Goal: Transaction & Acquisition: Purchase product/service

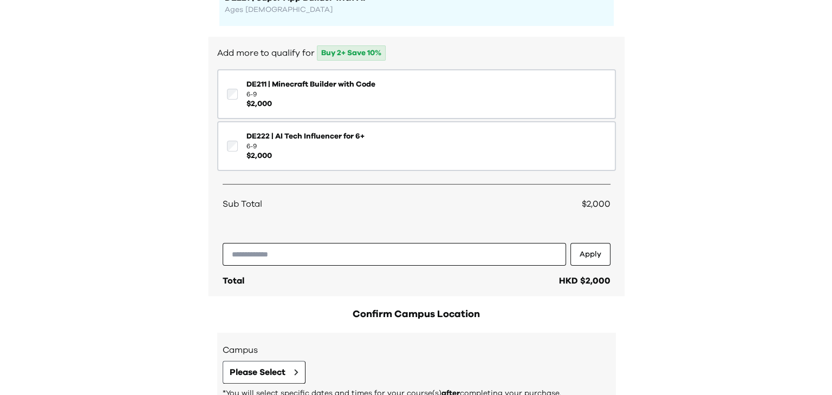
scroll to position [213, 0]
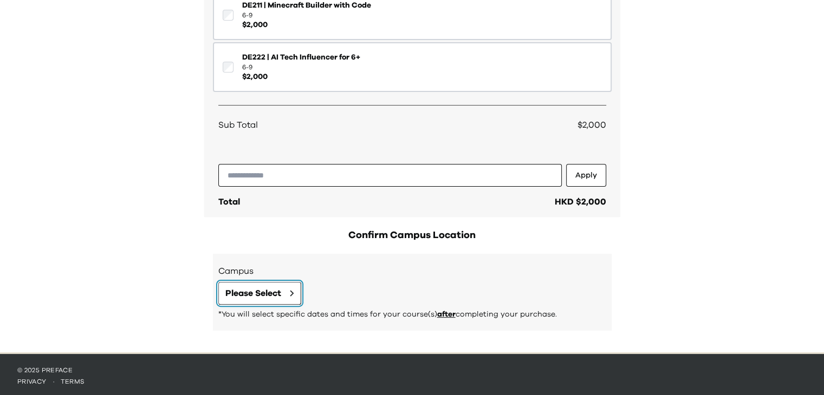
click at [275, 293] on span "Please Select" at bounding box center [253, 293] width 56 height 13
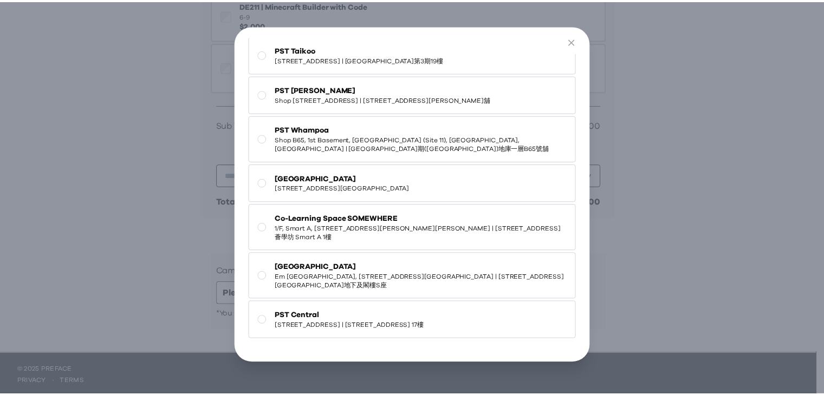
scroll to position [12, 0]
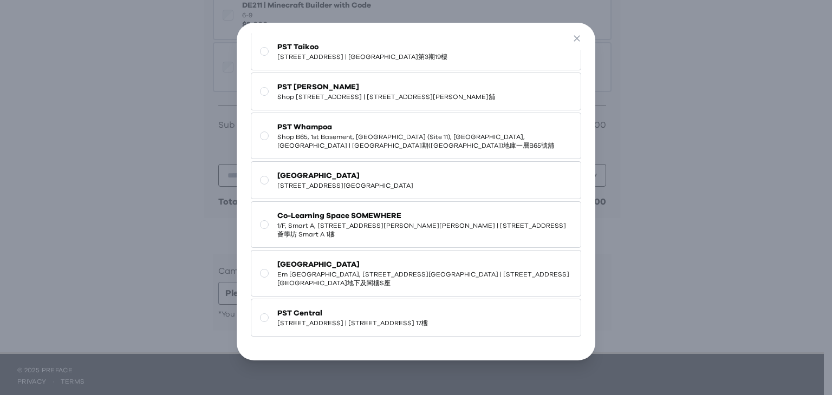
drag, startPoint x: 264, startPoint y: 309, endPoint x: 337, endPoint y: 343, distance: 80.9
click at [264, 314] on rect at bounding box center [264, 318] width 8 height 8
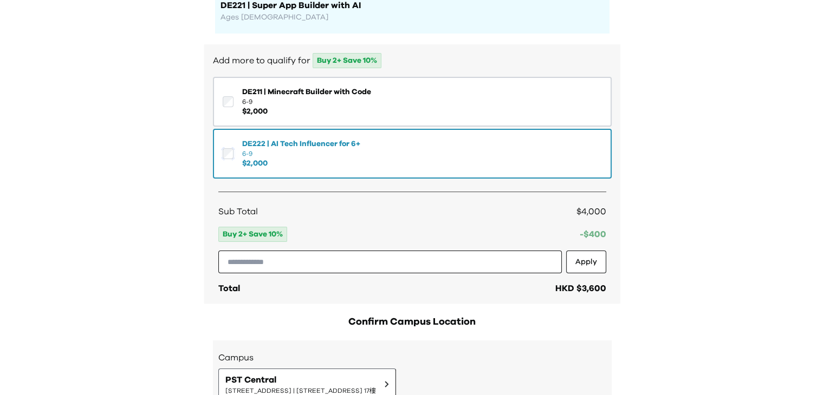
scroll to position [0, 0]
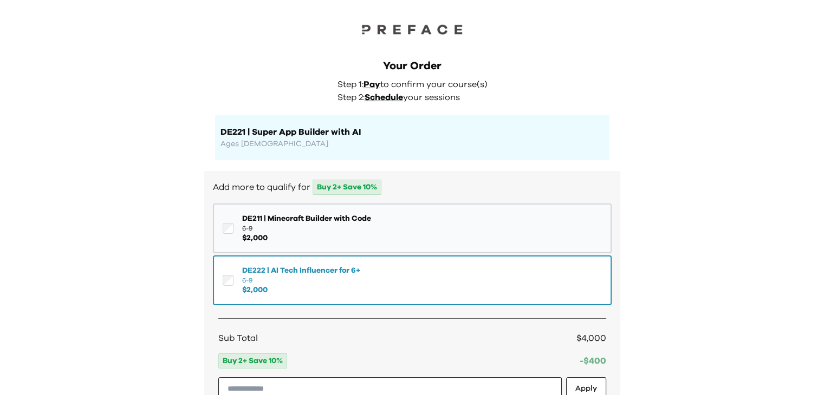
click at [221, 229] on button "DE211 | Minecraft Builder with Code 6-9 $ 2,000" at bounding box center [412, 229] width 399 height 50
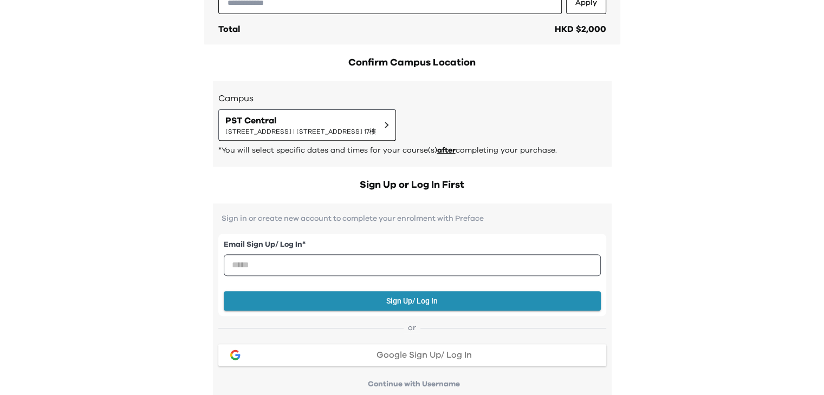
scroll to position [488, 0]
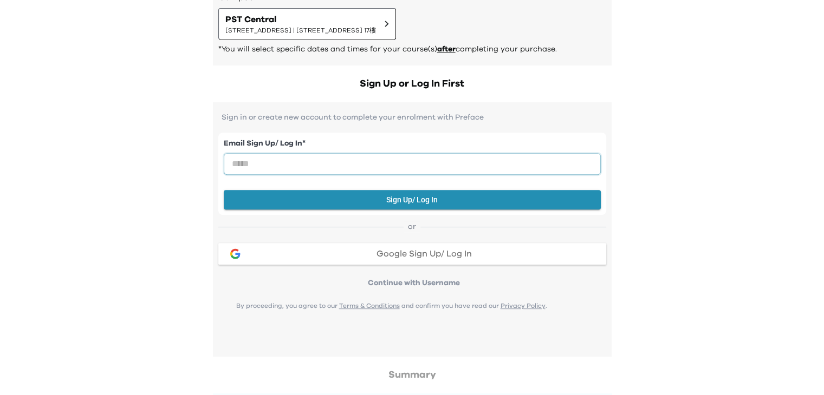
click at [251, 165] on input "email" at bounding box center [412, 164] width 377 height 22
type input "**********"
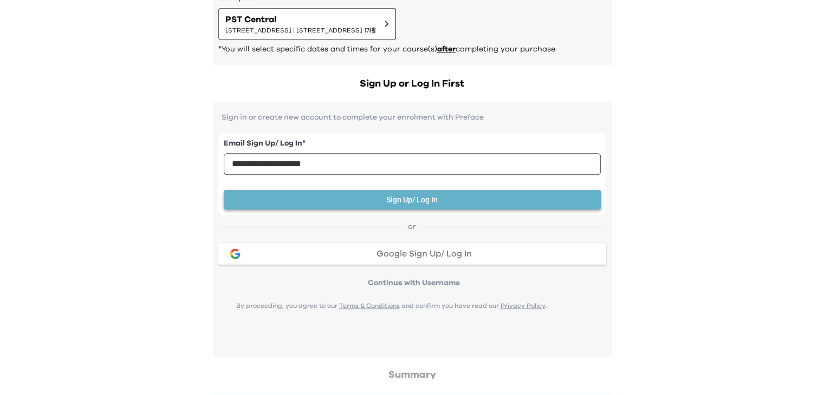
click at [437, 205] on button "Sign Up/ Log In" at bounding box center [412, 200] width 377 height 20
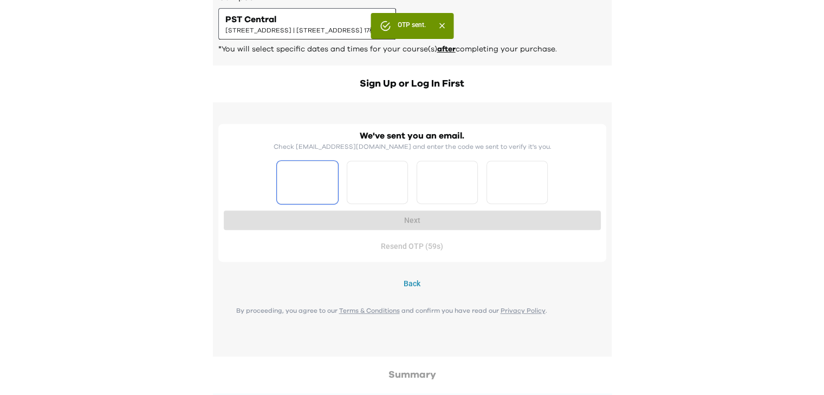
click at [287, 171] on input "Please enter OTP character 1" at bounding box center [307, 182] width 61 height 43
type input "*"
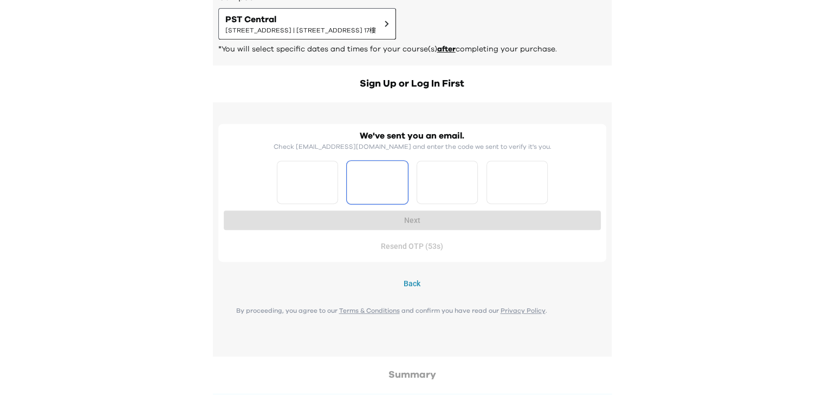
type input "*"
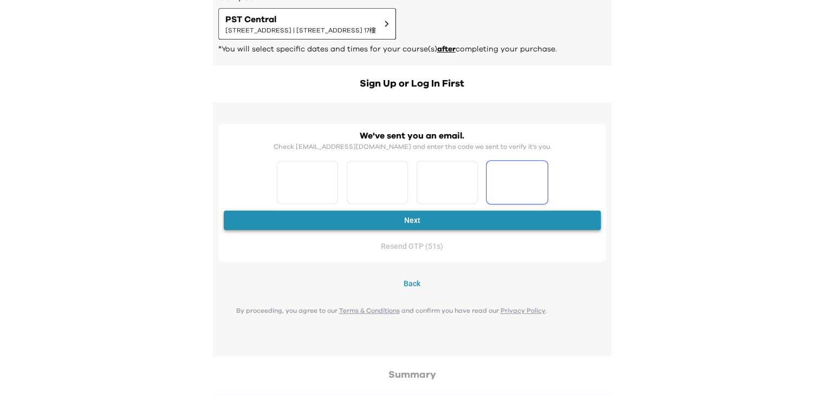
type input "*"
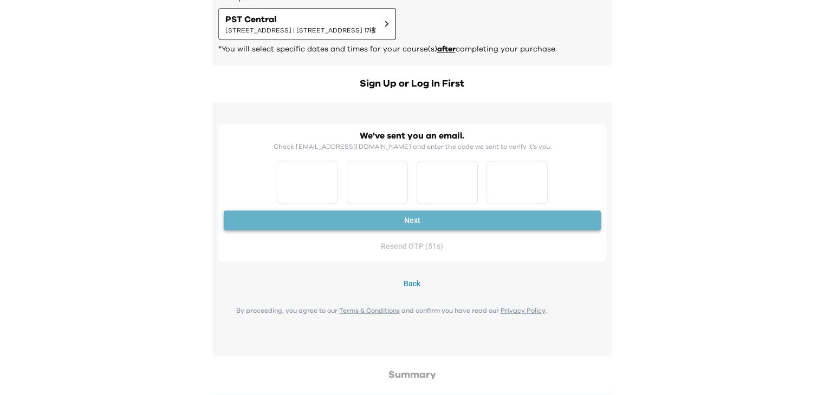
click at [414, 218] on button "Next" at bounding box center [412, 221] width 377 height 20
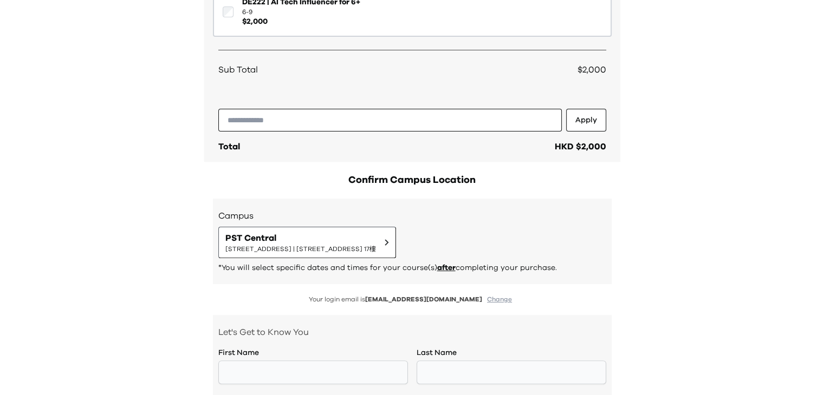
scroll to position [0, 0]
